Goal: Task Accomplishment & Management: Complete application form

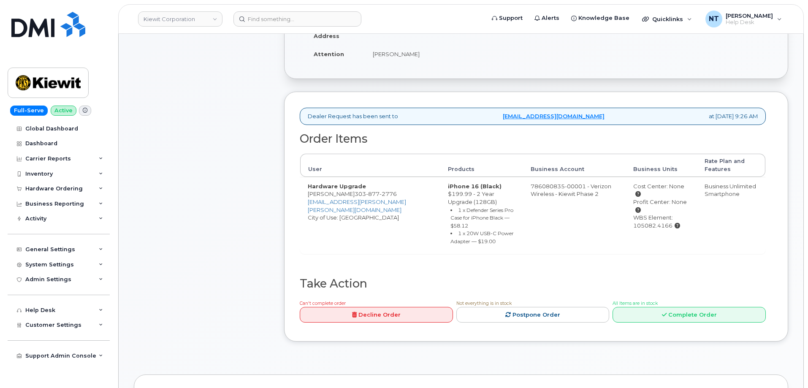
scroll to position [211, 0]
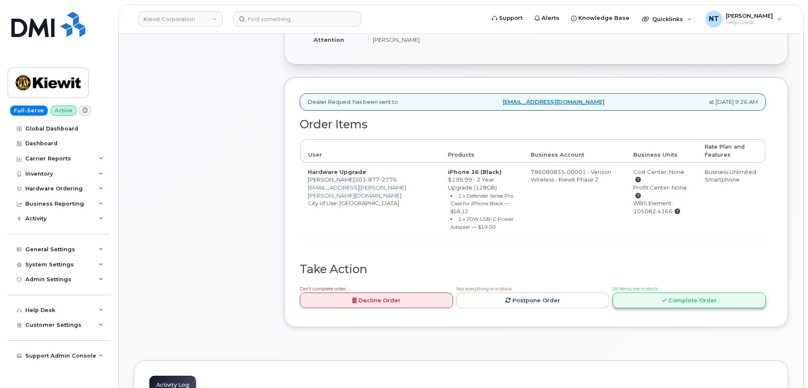
click at [670, 302] on link "Complete Order" at bounding box center [688, 300] width 153 height 16
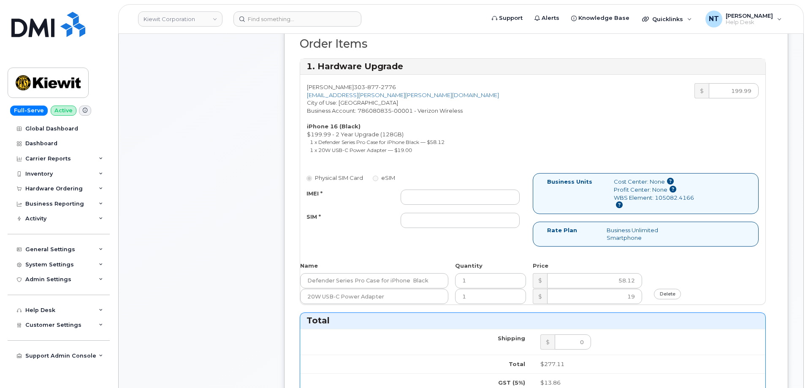
scroll to position [295, 0]
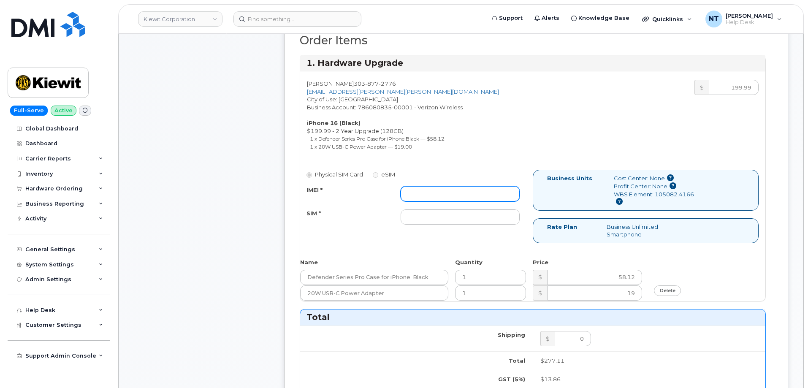
click at [457, 194] on input "IMEI *" at bounding box center [460, 193] width 119 height 15
paste input "357189989633961"
type input "357189989633961"
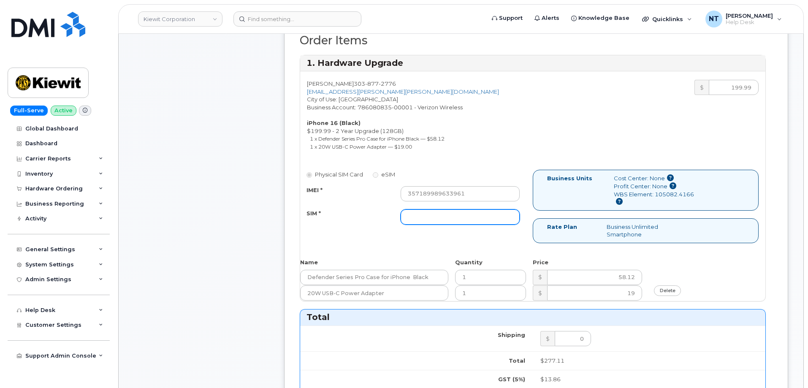
click at [439, 215] on input "SIM *" at bounding box center [460, 216] width 119 height 15
type input "n/a"
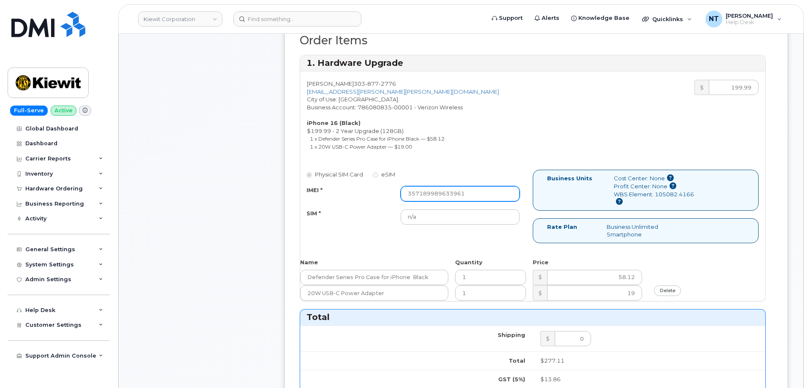
click at [408, 195] on input "357189989633961" at bounding box center [460, 193] width 119 height 15
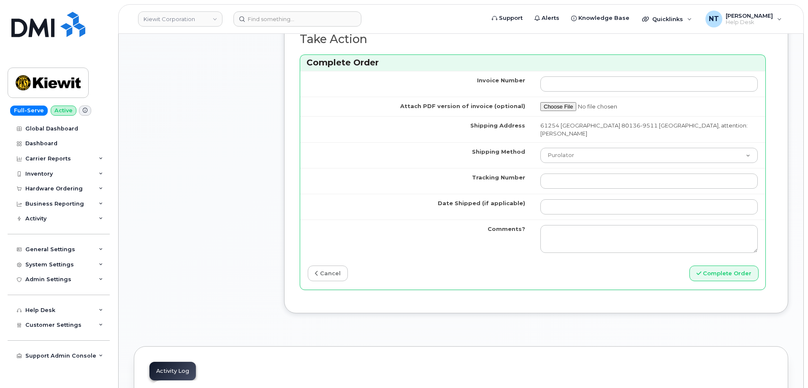
scroll to position [718, 0]
click at [580, 156] on select "Purolator UPS FedEx Canada Post Courier Other Drop Off Pick Up" at bounding box center [648, 154] width 217 height 15
select select "UPS"
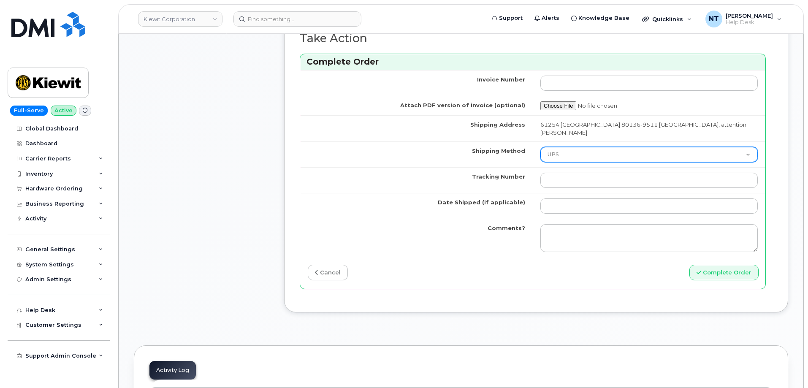
click at [540, 147] on select "Purolator UPS FedEx Canada Post Courier Other Drop Off Pick Up" at bounding box center [648, 154] width 217 height 15
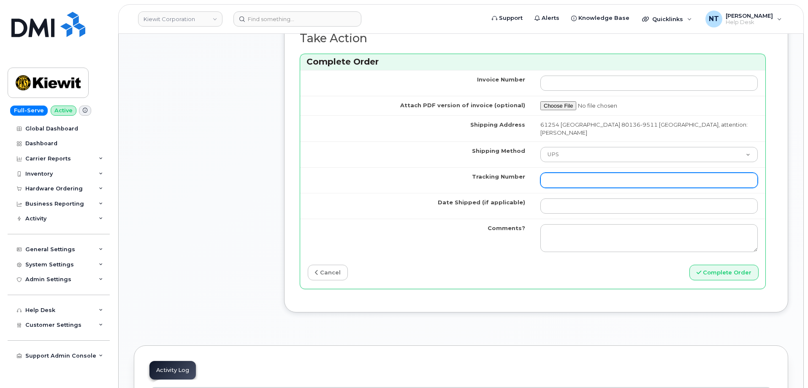
click at [586, 175] on input "Tracking Number" at bounding box center [648, 180] width 217 height 15
paste input "1Z3W39X62454603241"
type input "1Z3W39X62454603241"
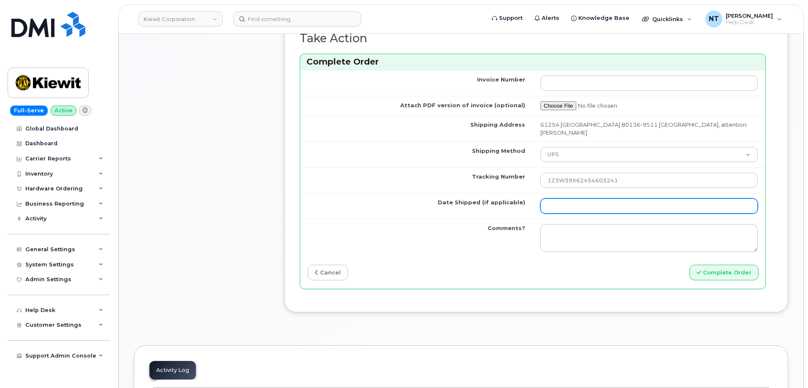
drag, startPoint x: 568, startPoint y: 206, endPoint x: 597, endPoint y: 201, distance: 29.1
click at [568, 206] on input "Date Shipped (if applicable)" at bounding box center [648, 205] width 217 height 15
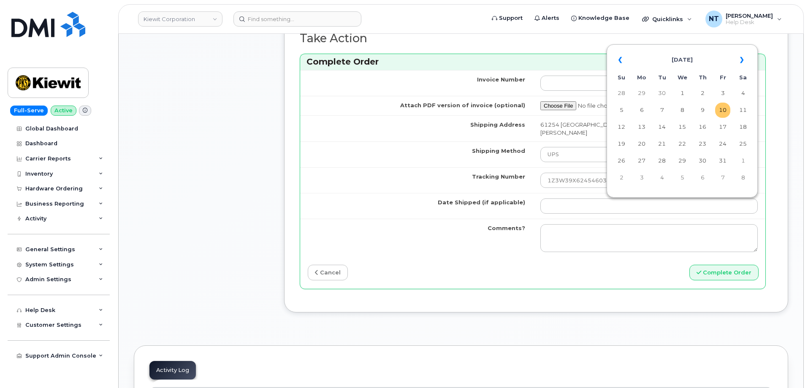
click at [726, 109] on td "10" at bounding box center [722, 110] width 15 height 15
type input "[DATE]"
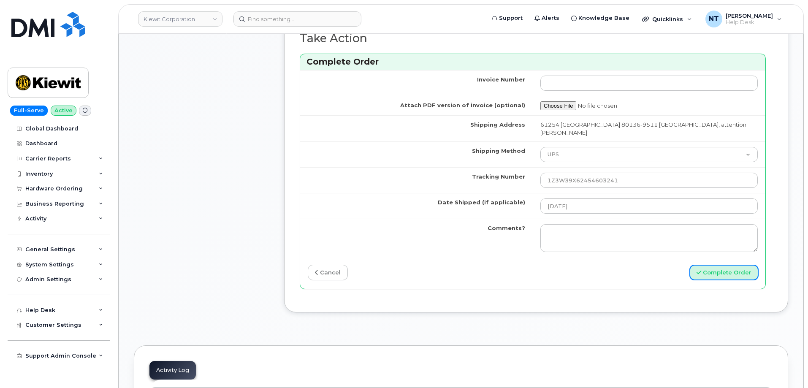
drag, startPoint x: 728, startPoint y: 273, endPoint x: 267, endPoint y: 176, distance: 471.4
click at [717, 273] on button "Complete Order" at bounding box center [723, 273] width 69 height 16
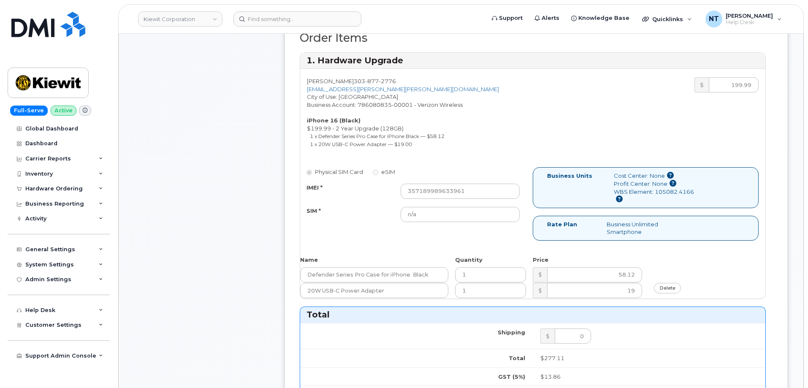
scroll to position [295, 0]
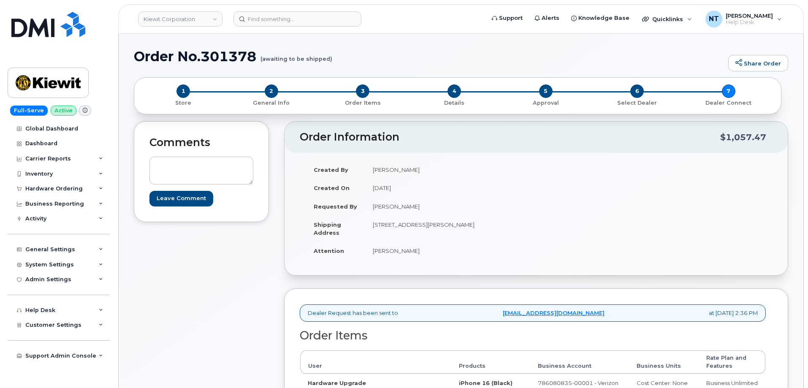
scroll to position [211, 0]
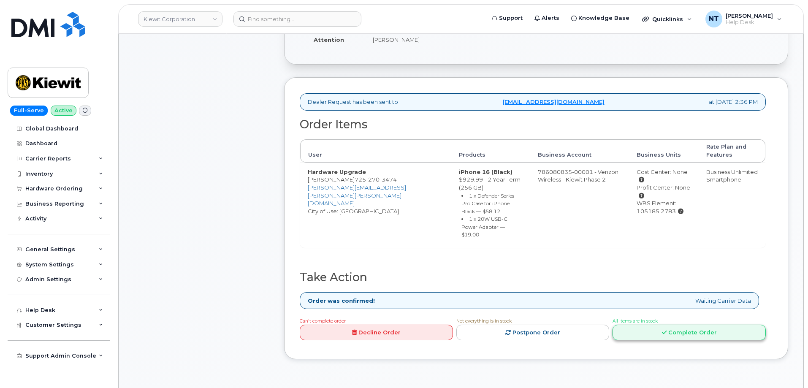
click at [709, 325] on link "Complete Order" at bounding box center [688, 333] width 153 height 16
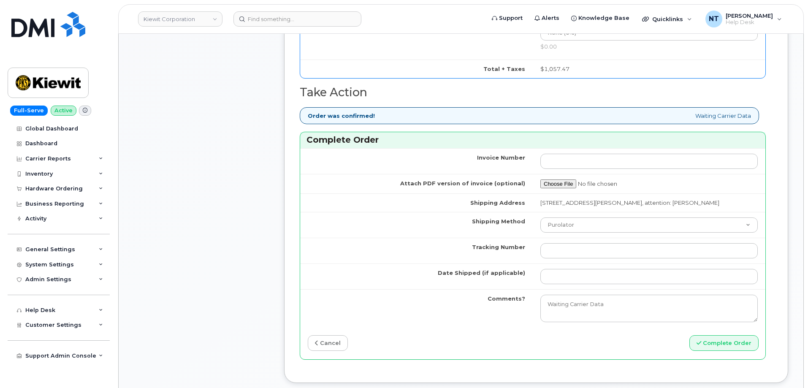
scroll to position [675, 0]
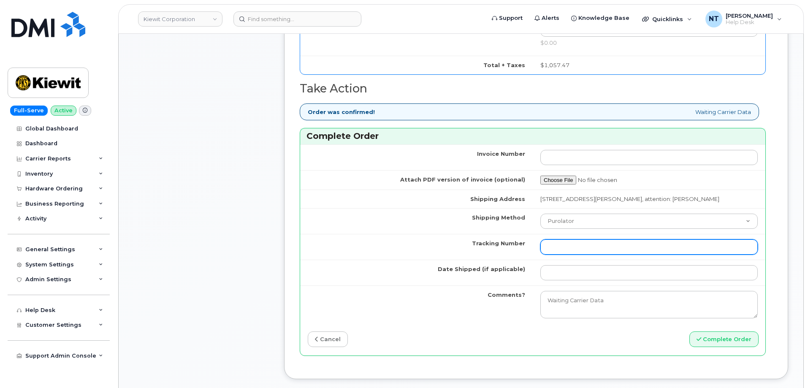
drag, startPoint x: 589, startPoint y: 254, endPoint x: 584, endPoint y: 244, distance: 11.2
click at [589, 254] on input "Tracking Number" at bounding box center [648, 246] width 217 height 15
paste input "1Z3W39X62454628064"
type input "1Z3W39X62454628064"
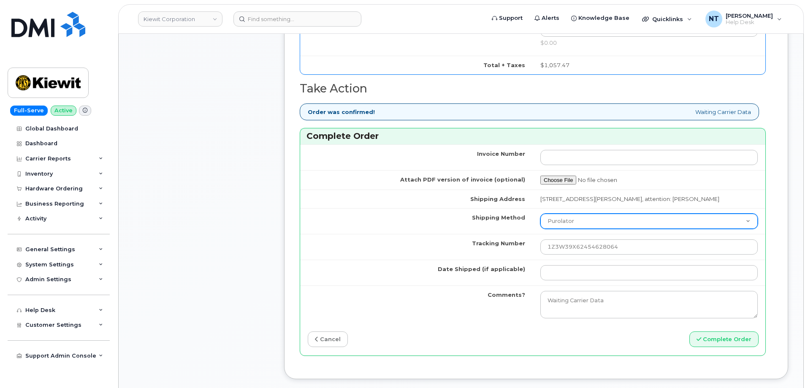
drag, startPoint x: 574, startPoint y: 220, endPoint x: 575, endPoint y: 226, distance: 6.0
click at [574, 220] on select "Purolator UPS FedEx Canada Post Courier Other Drop Off Pick Up" at bounding box center [648, 221] width 217 height 15
select select "UPS"
click at [540, 214] on select "Purolator UPS FedEx Canada Post Courier Other Drop Off Pick Up" at bounding box center [648, 221] width 217 height 15
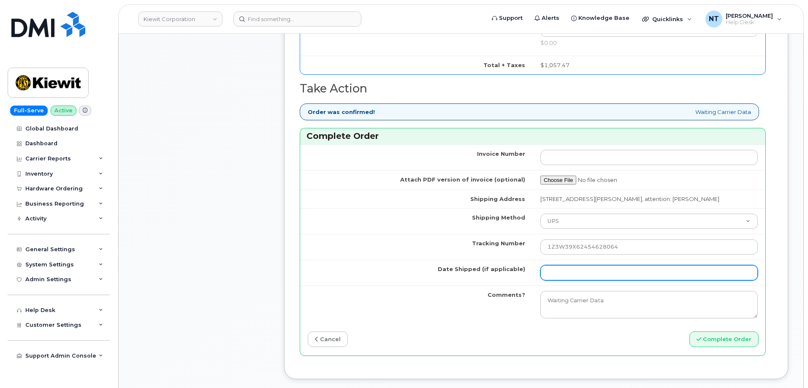
click at [614, 271] on input "Date Shipped (if applicable)" at bounding box center [648, 272] width 217 height 15
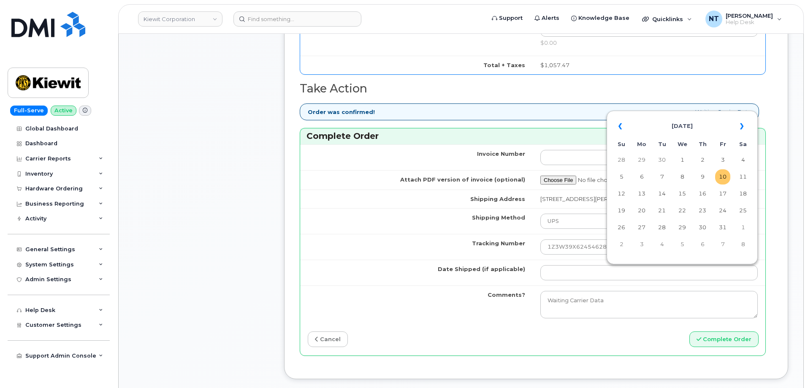
click at [723, 178] on td "10" at bounding box center [722, 176] width 15 height 15
type input "[DATE]"
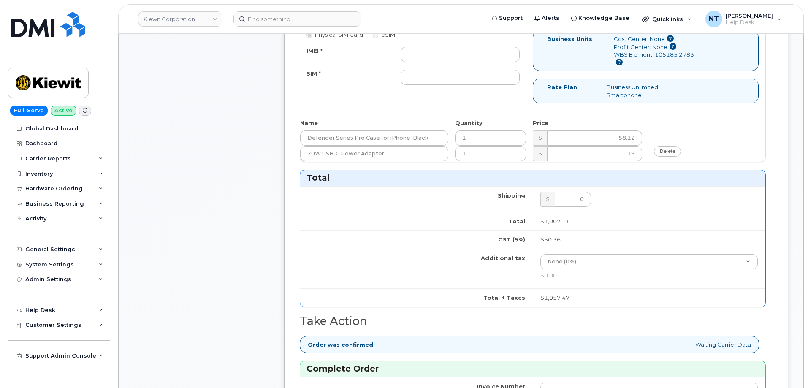
scroll to position [422, 0]
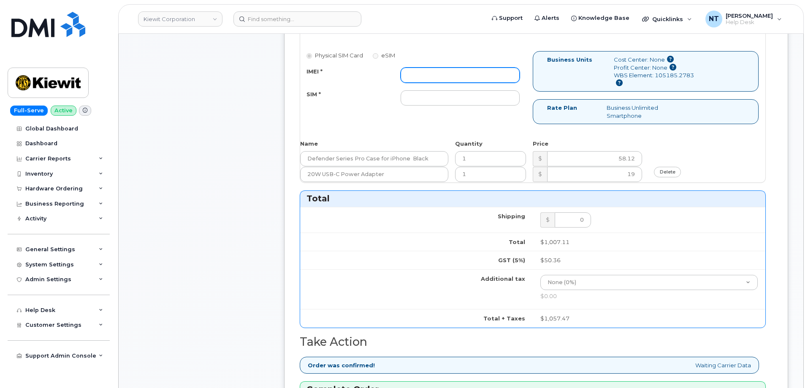
click at [452, 68] on input "IMEI *" at bounding box center [460, 75] width 119 height 15
paste input "357189985662154"
type input "357189985662154"
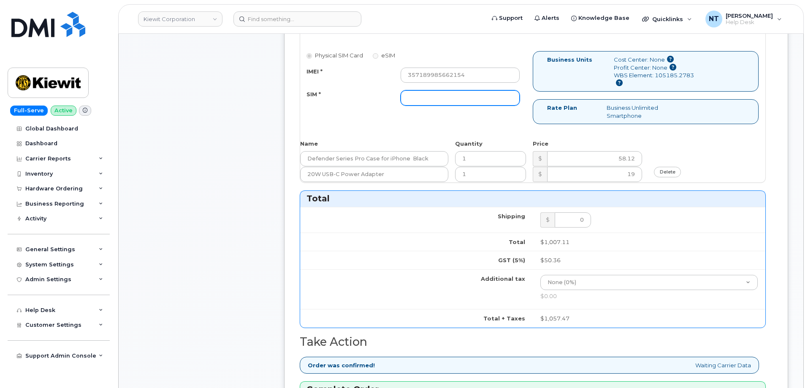
click at [434, 92] on input "SIM *" at bounding box center [460, 97] width 119 height 15
type input "n/a"
click at [217, 141] on div "Comments Leave Comment" at bounding box center [201, 172] width 135 height 946
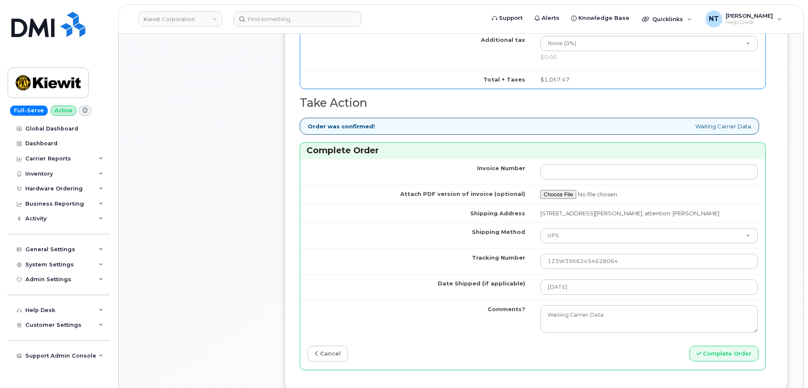
scroll to position [675, 0]
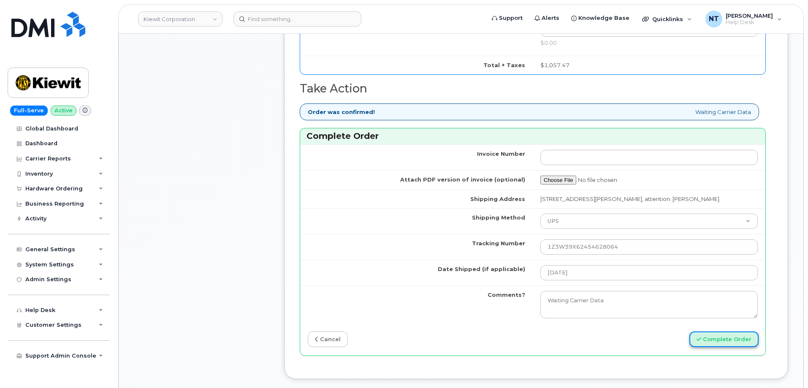
click at [723, 342] on button "Complete Order" at bounding box center [723, 339] width 69 height 16
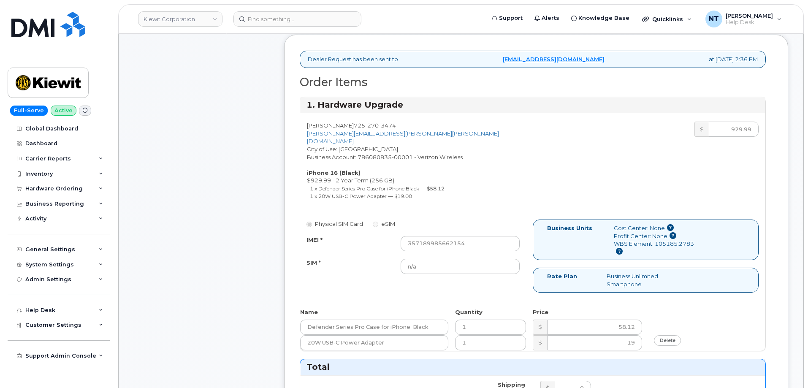
scroll to position [253, 0]
